Goal: Information Seeking & Learning: Learn about a topic

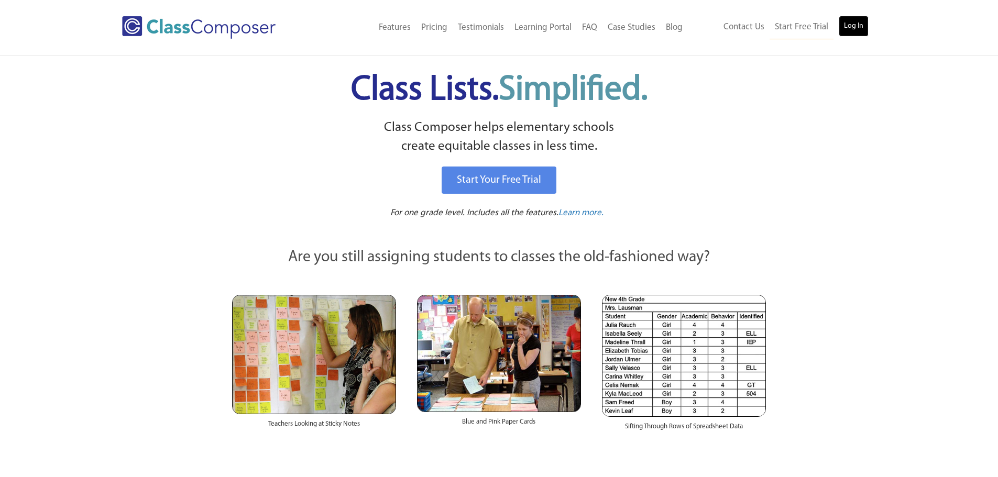
click at [856, 30] on link "Log In" at bounding box center [854, 26] width 30 height 21
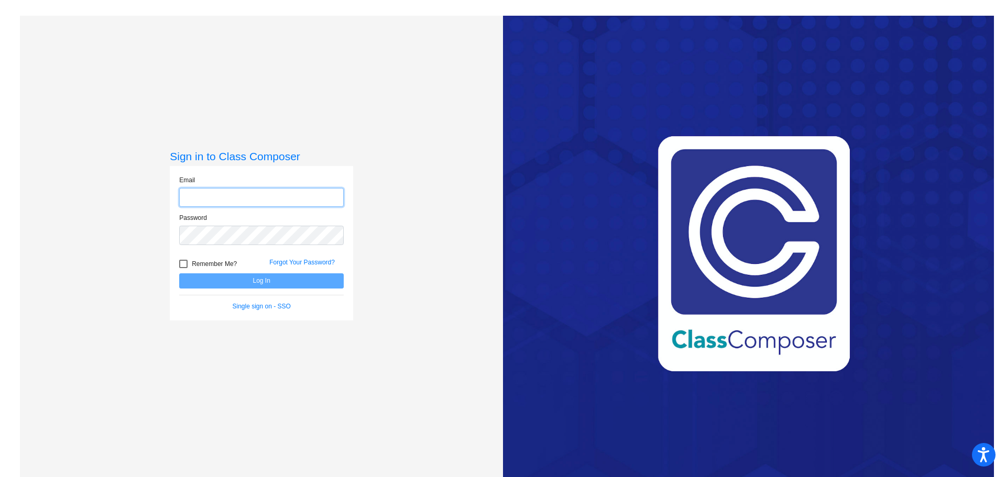
type input "[EMAIL_ADDRESS][DOMAIN_NAME]"
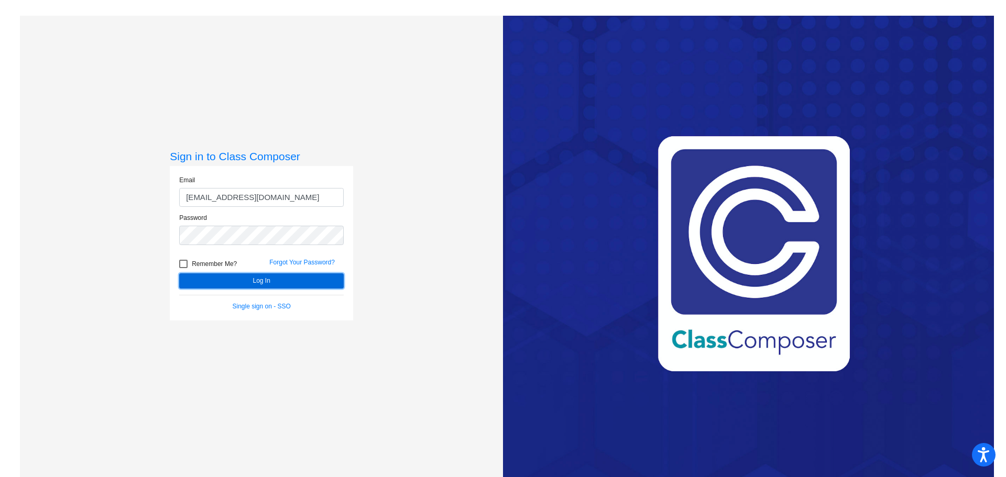
click at [282, 280] on button "Log In" at bounding box center [261, 281] width 165 height 15
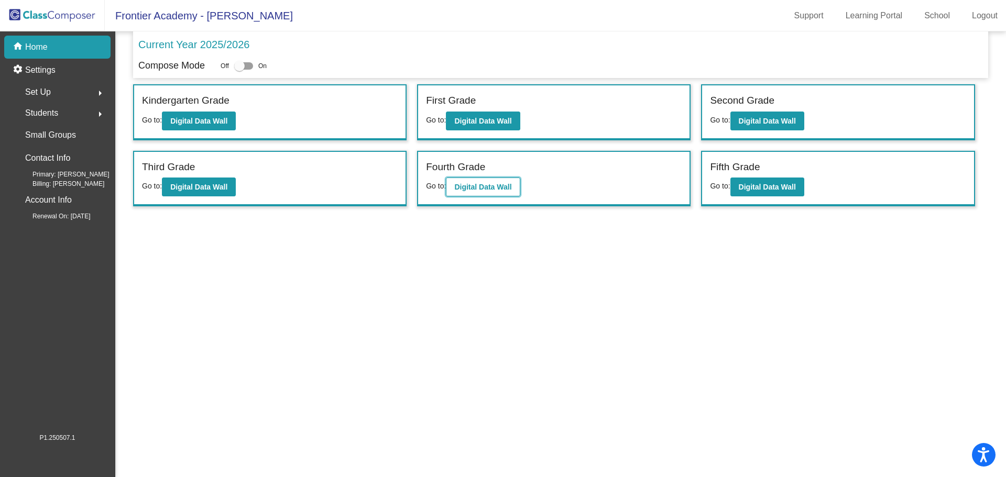
click at [461, 183] on b "Digital Data Wall" at bounding box center [482, 187] width 57 height 8
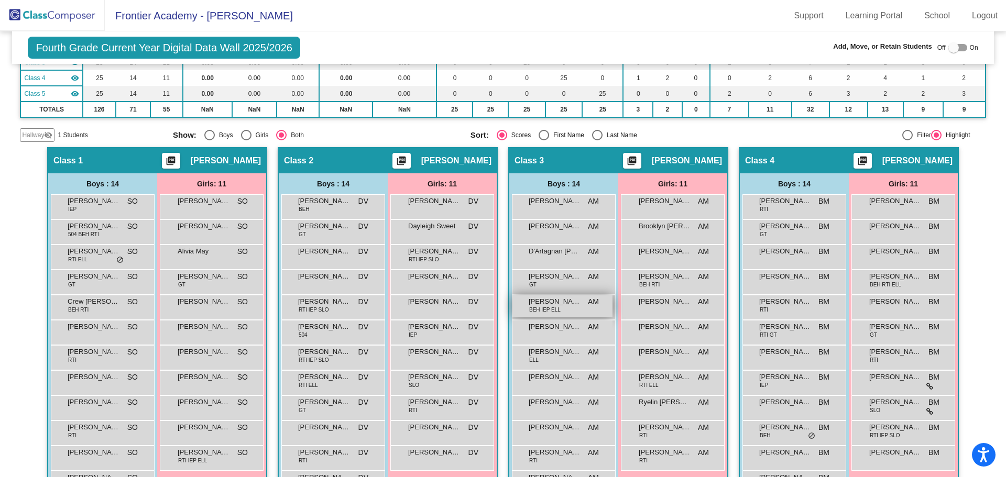
scroll to position [157, 0]
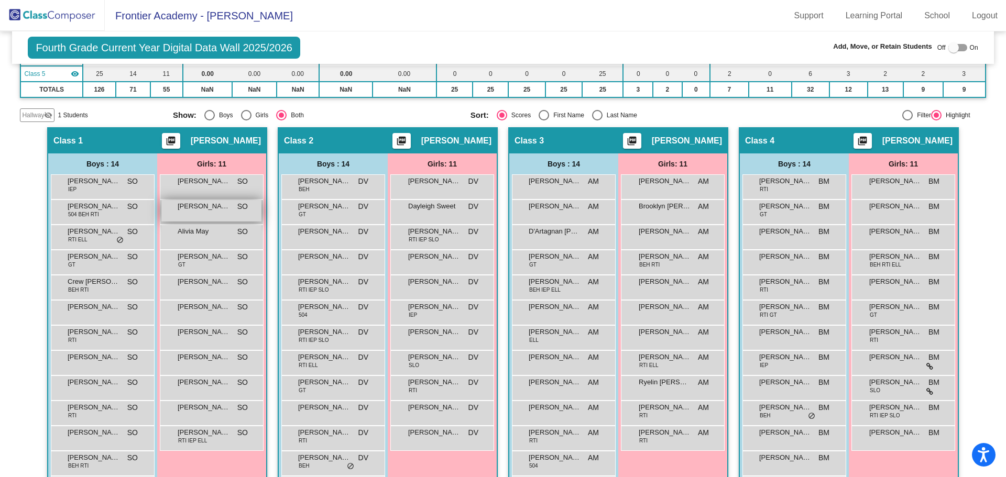
click at [211, 205] on span "[PERSON_NAME]" at bounding box center [204, 206] width 52 height 10
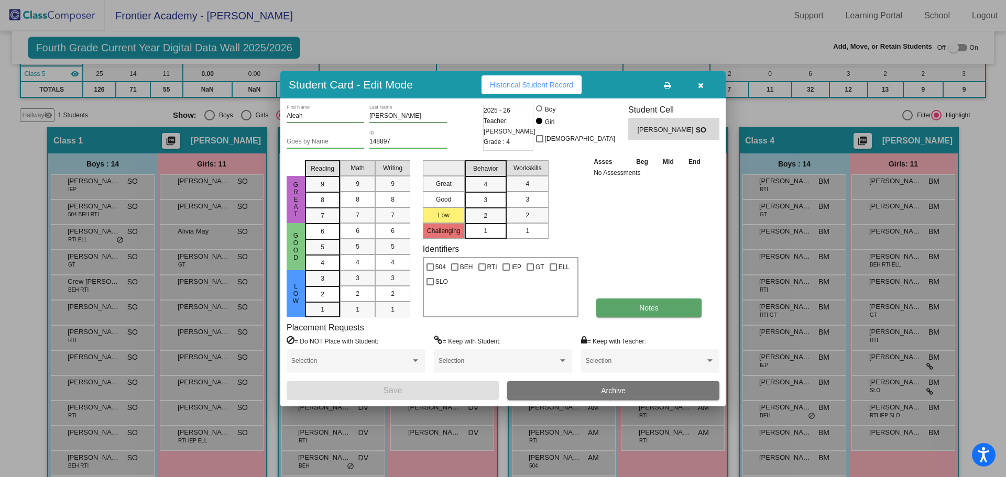
click at [644, 309] on span "Notes" at bounding box center [648, 308] width 19 height 8
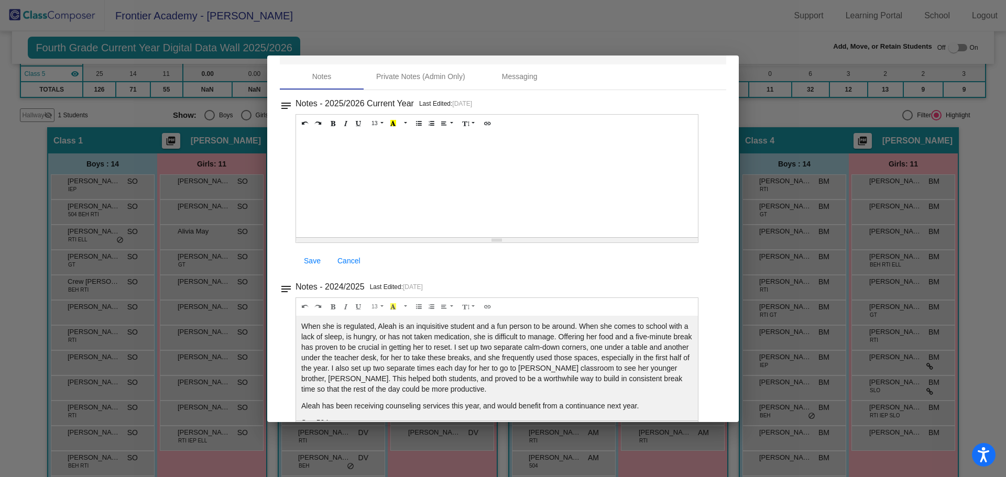
scroll to position [0, 0]
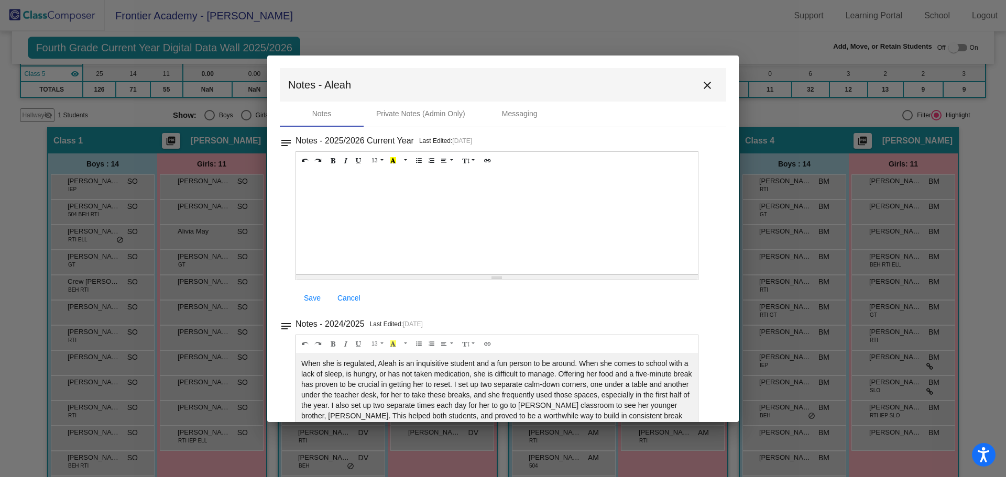
click at [705, 82] on mat-icon "close" at bounding box center [707, 85] width 13 height 13
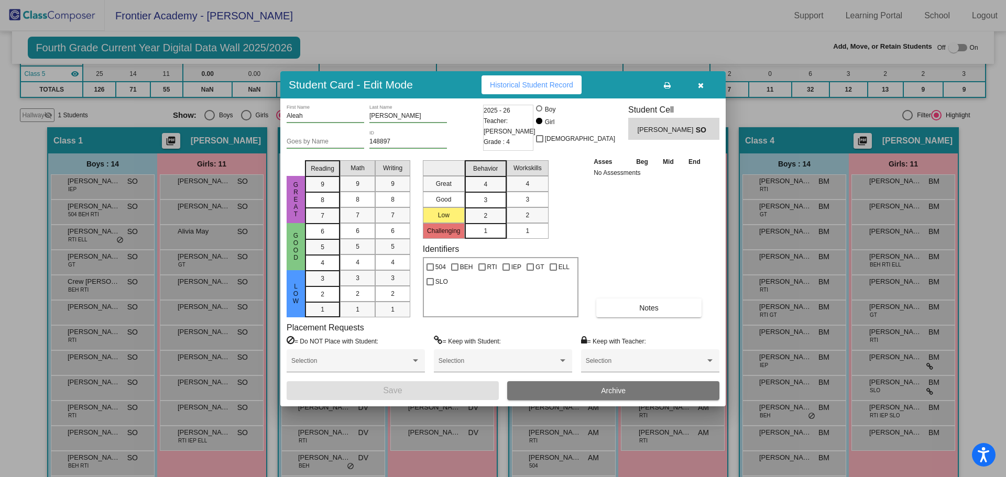
click at [699, 88] on icon "button" at bounding box center [701, 85] width 6 height 7
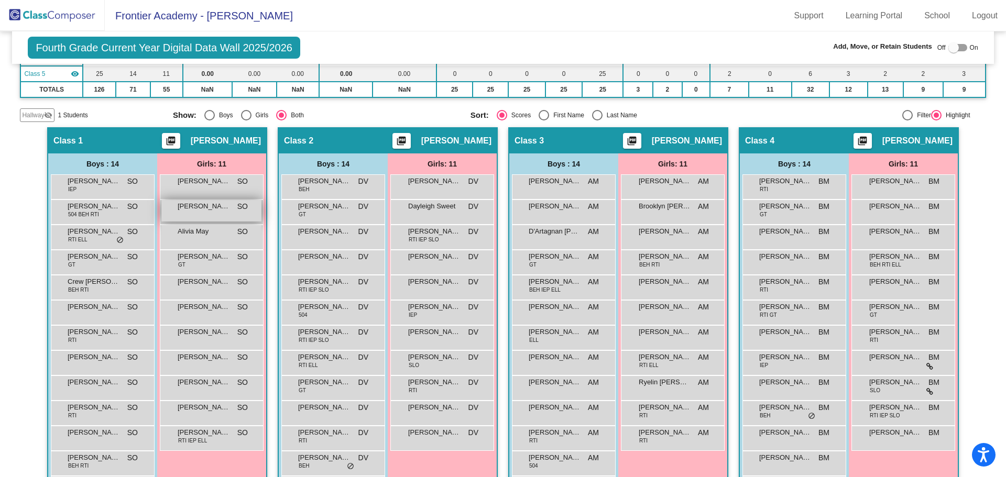
click at [216, 211] on span "Aleah Ayotte" at bounding box center [204, 206] width 52 height 10
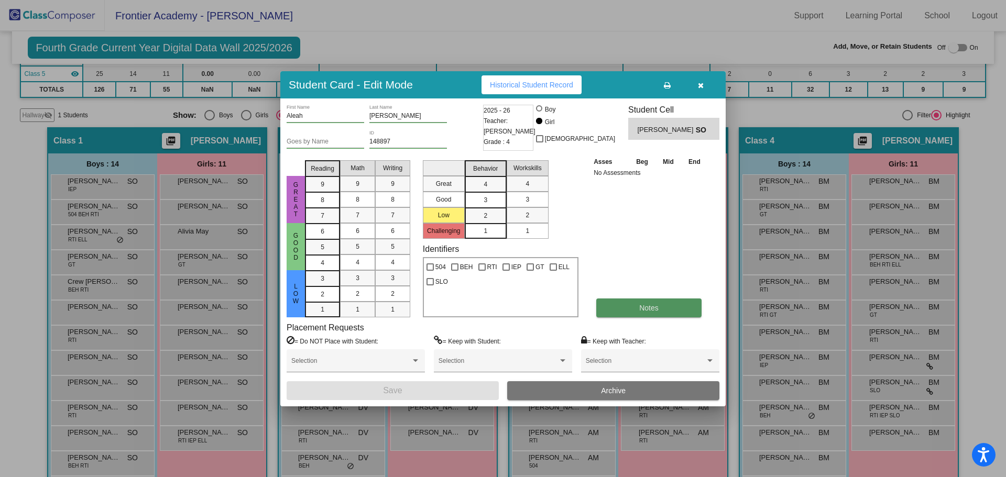
click at [646, 308] on span "Notes" at bounding box center [648, 308] width 19 height 8
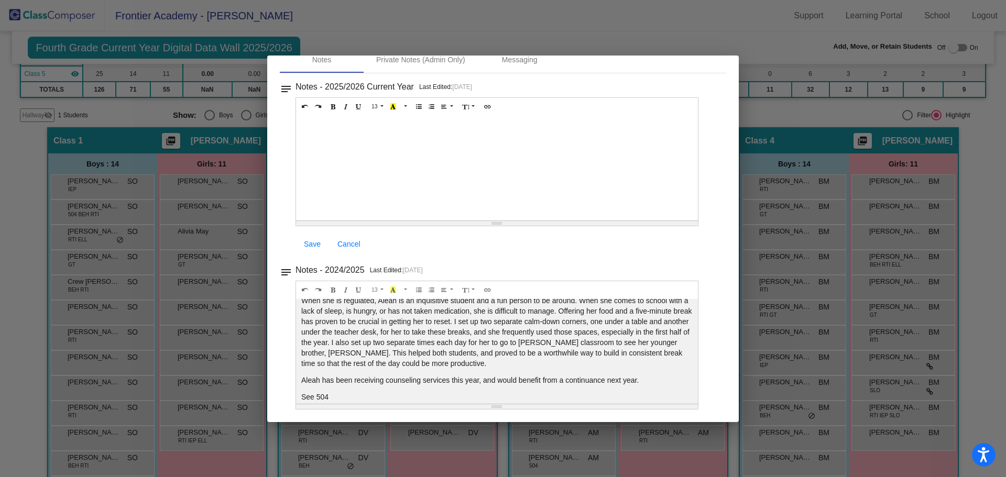
scroll to position [36, 0]
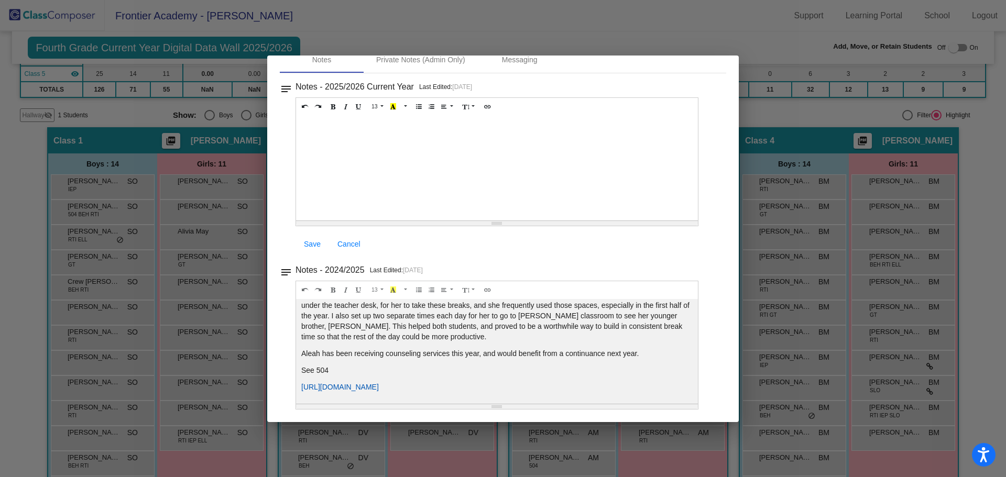
click at [379, 387] on link "https://docs.google.com/document/d/1LRXAk-j7Yz8tIfa75v533mvJojVAjxTEF-6LCD0Z-UQ…" at bounding box center [340, 387] width 78 height 8
